Goal: Information Seeking & Learning: Find specific page/section

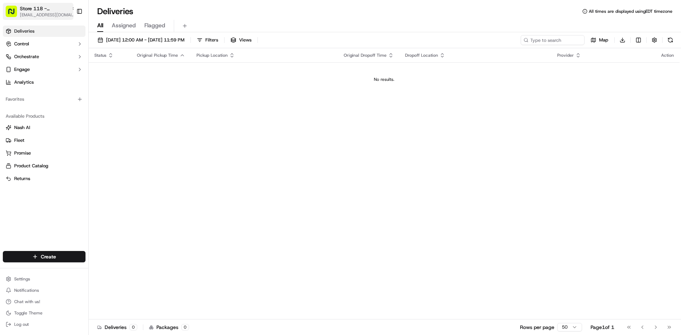
click at [72, 7] on icon "button" at bounding box center [74, 8] width 5 height 5
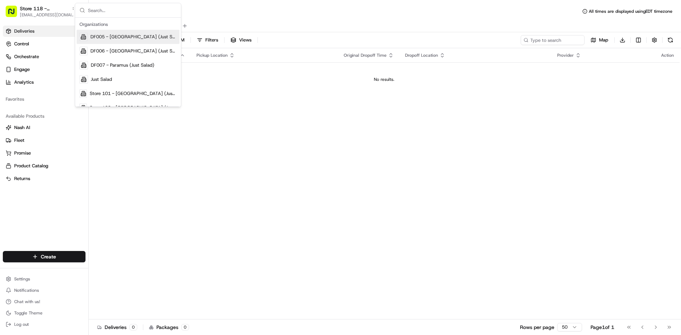
click at [115, 10] on input "text" at bounding box center [132, 10] width 89 height 14
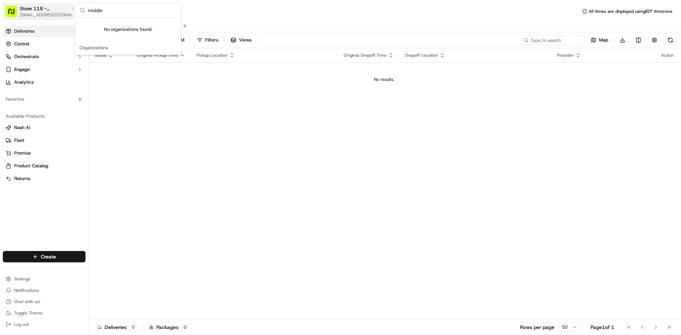
type input "middle"
click at [28, 15] on span "[EMAIL_ADDRESS][DOMAIN_NAME]" at bounding box center [48, 15] width 57 height 6
click at [31, 13] on span "[EMAIL_ADDRESS][DOMAIN_NAME]" at bounding box center [48, 15] width 57 height 6
type input "1"
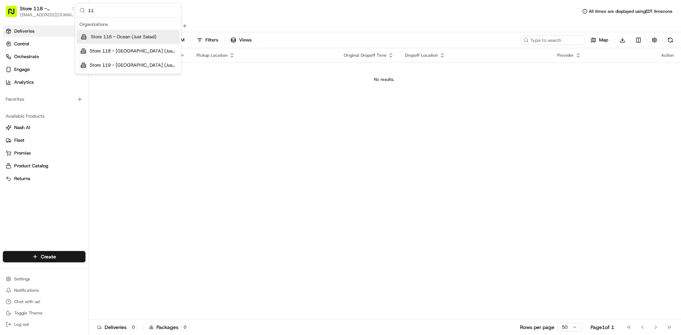
type input "1"
type input "112"
